Goal: Information Seeking & Learning: Compare options

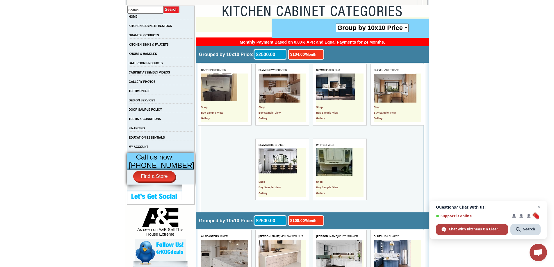
scroll to position [116, 0]
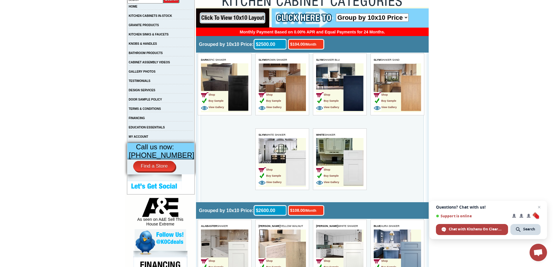
click at [291, 94] on img at bounding box center [296, 93] width 20 height 35
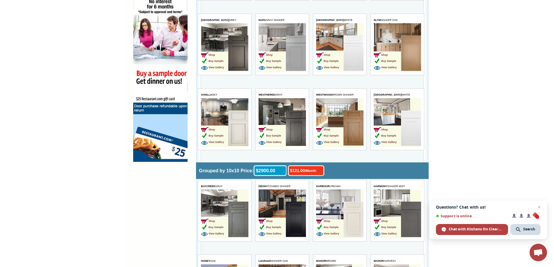
scroll to position [494, 0]
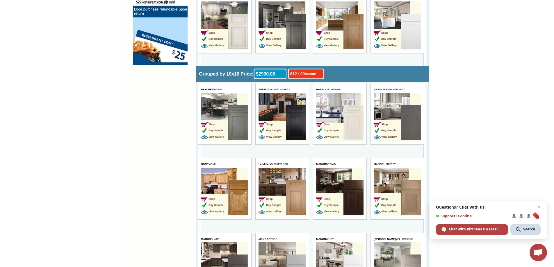
click at [299, 195] on img at bounding box center [296, 197] width 20 height 35
